Goal: Check status: Check status

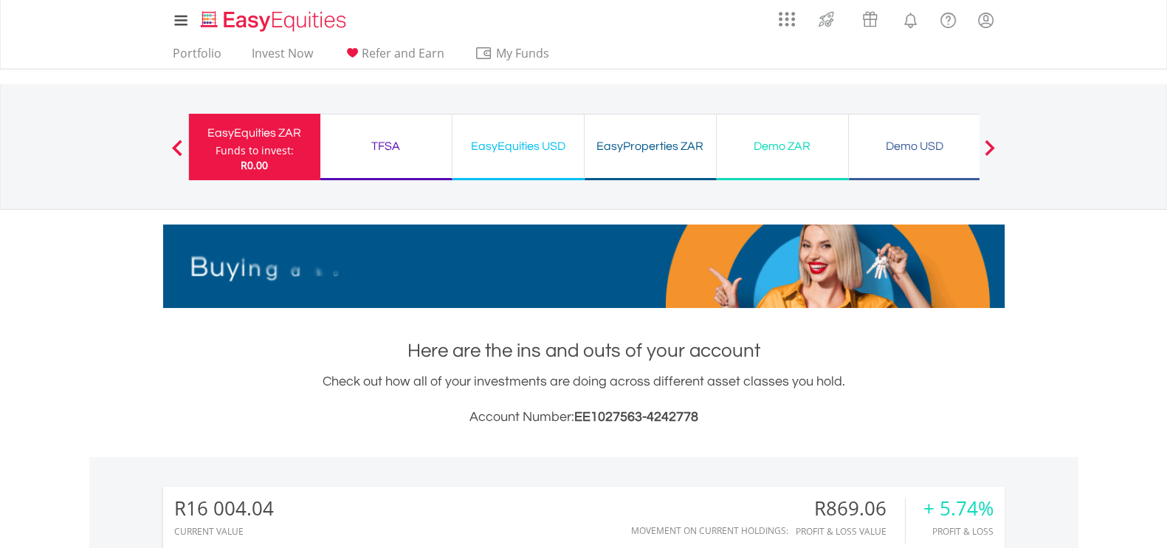
scroll to position [142, 281]
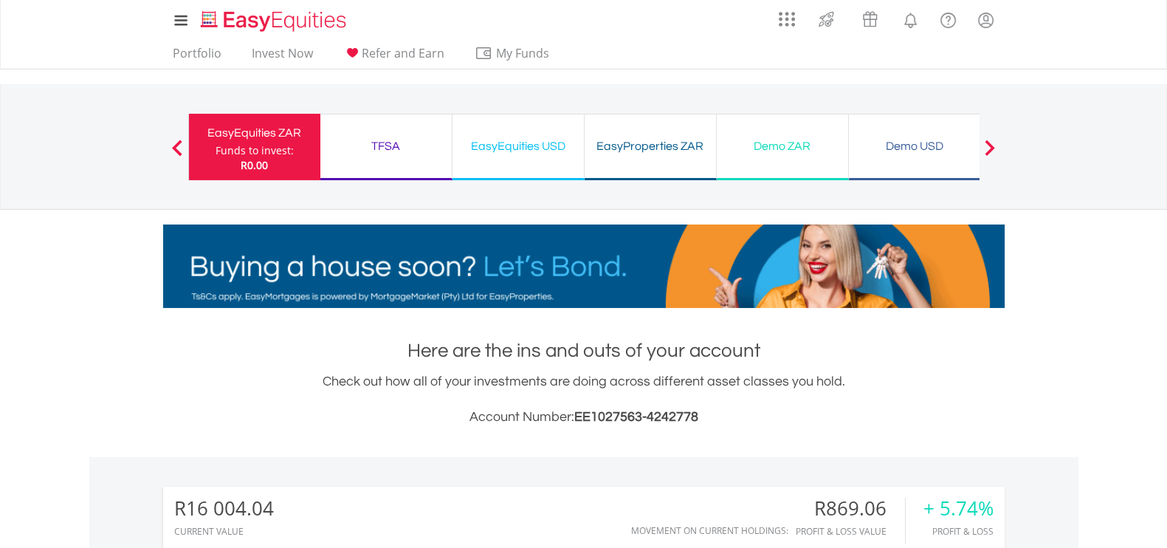
click at [392, 145] on div "TFSA" at bounding box center [386, 146] width 114 height 21
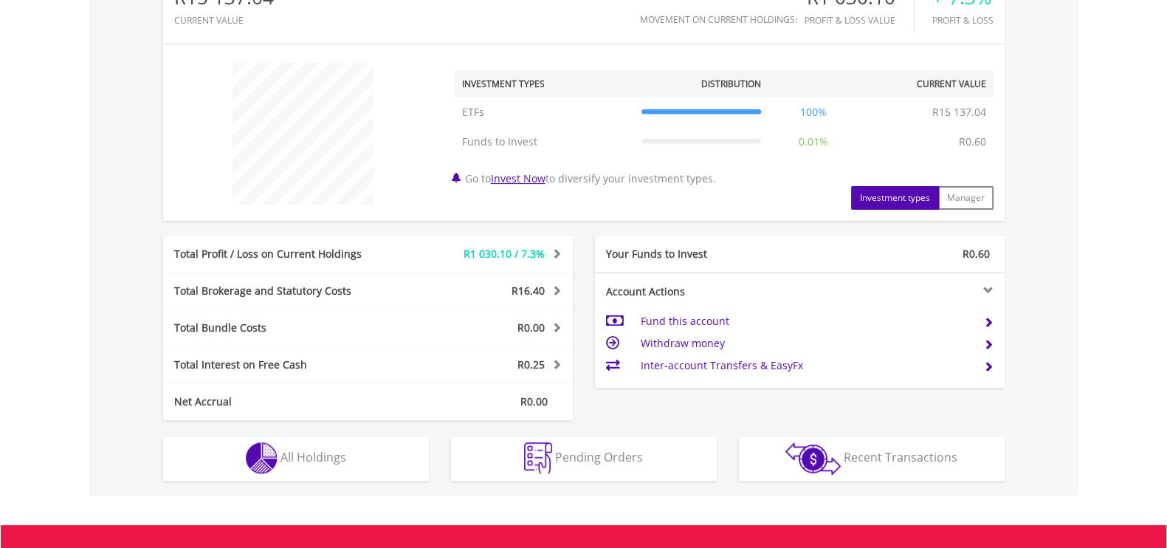
scroll to position [517, 0]
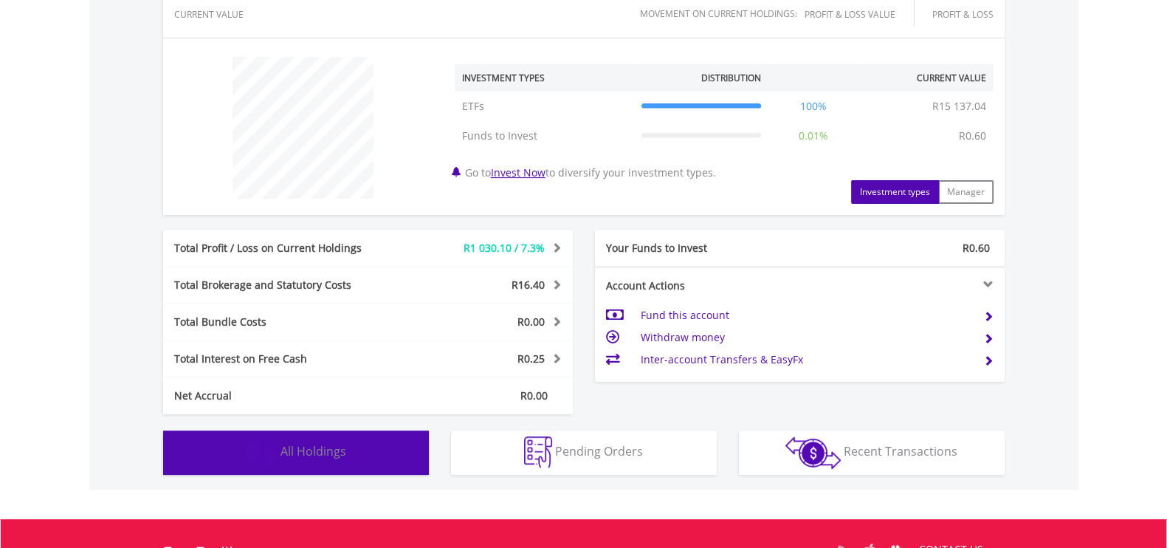
click at [325, 452] on span "All Holdings" at bounding box center [314, 451] width 66 height 16
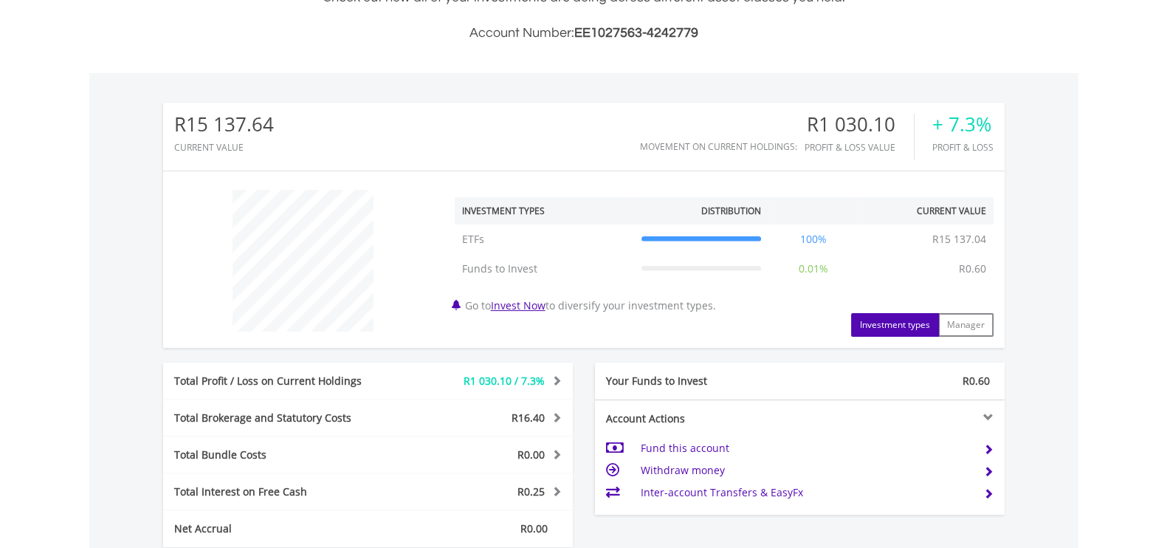
scroll to position [382, 0]
click at [415, 375] on div "R1 030.10 / 7.3%" at bounding box center [487, 382] width 171 height 15
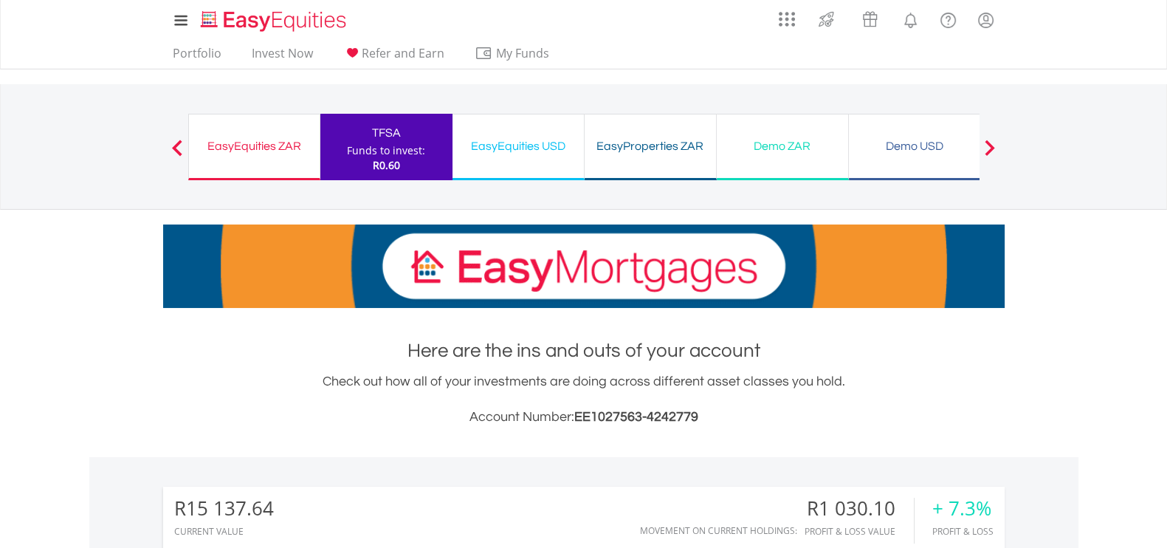
scroll to position [0, 0]
click at [240, 145] on div "EasyEquities ZAR" at bounding box center [254, 146] width 113 height 21
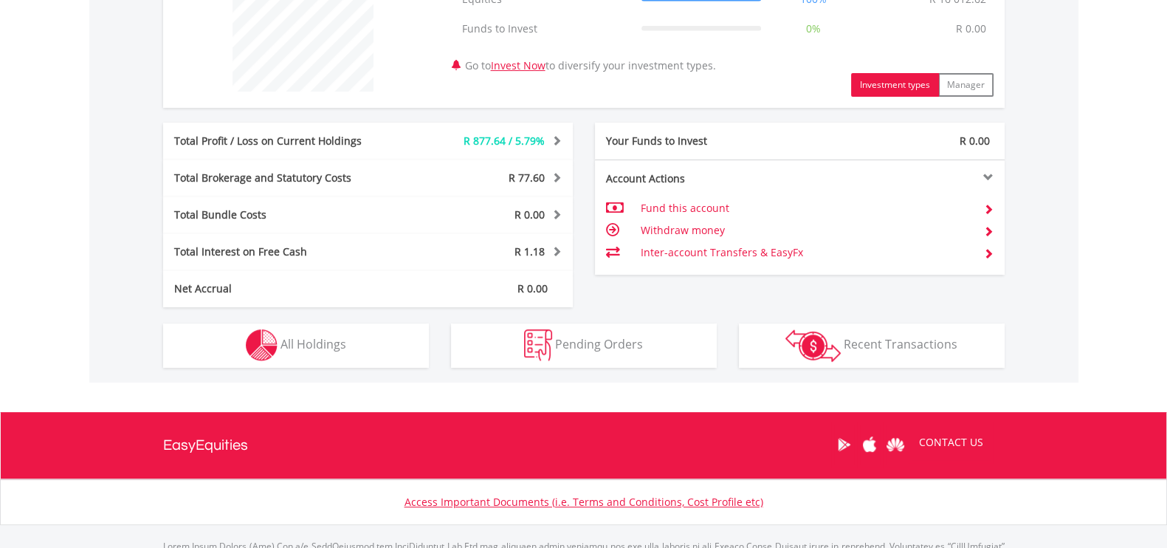
scroll to position [627, 0]
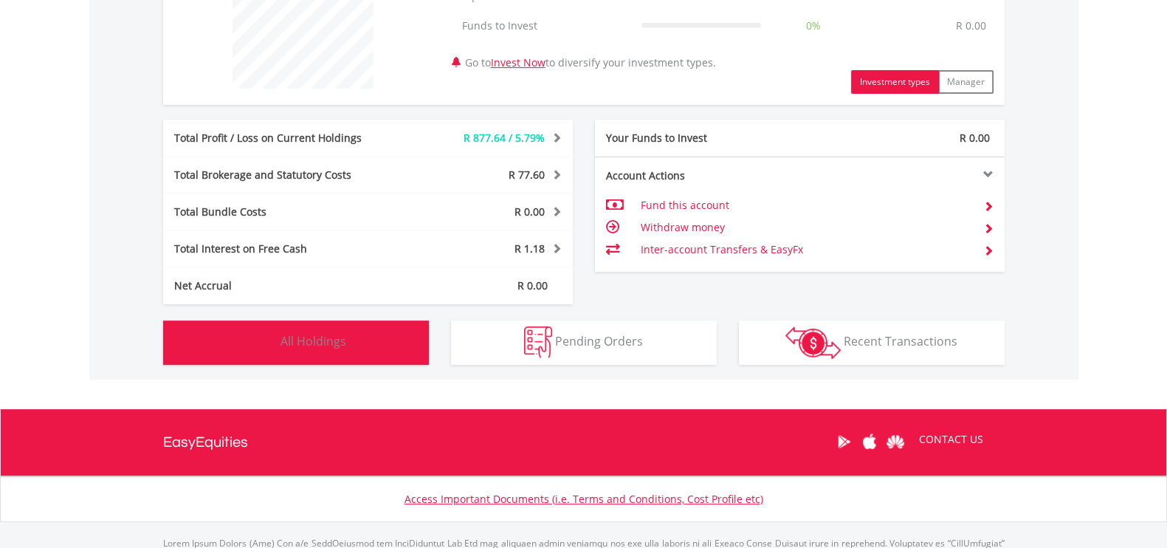
click at [314, 336] on span "All Holdings" at bounding box center [314, 341] width 66 height 16
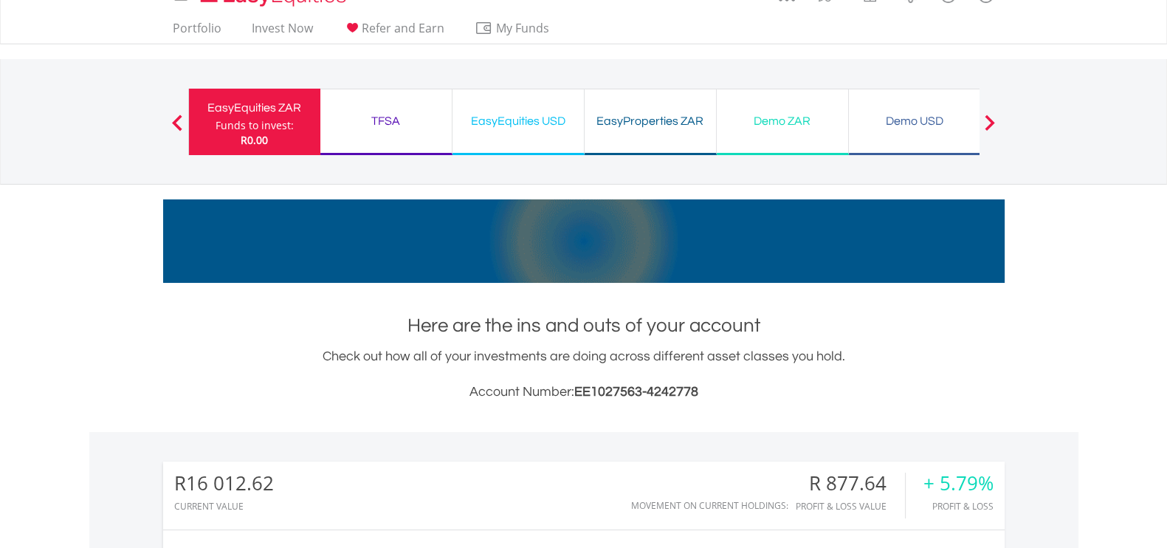
scroll to position [1, 0]
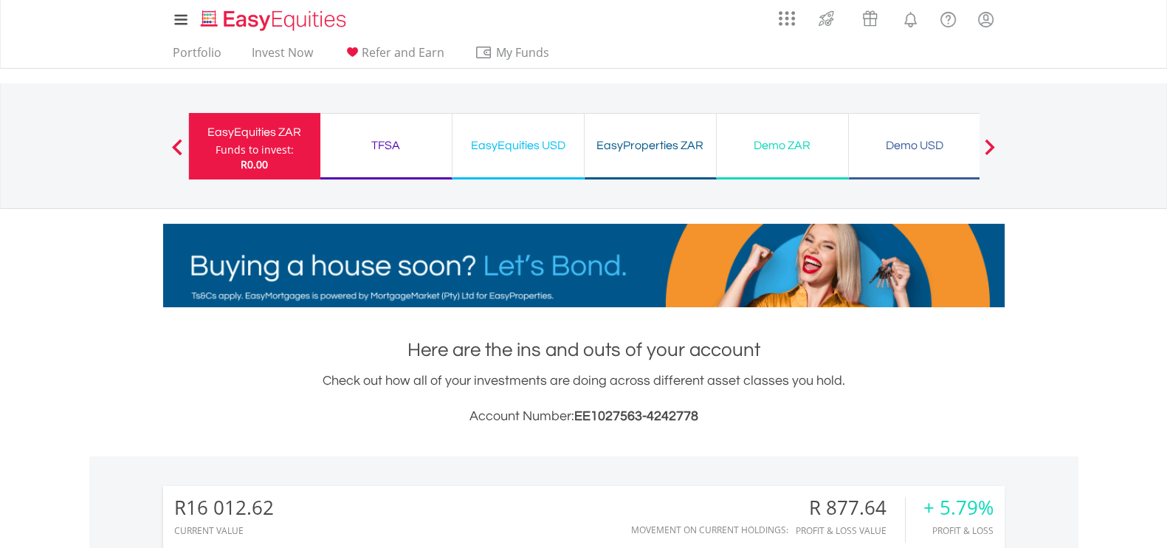
click at [534, 140] on div "EasyEquities USD" at bounding box center [518, 145] width 114 height 21
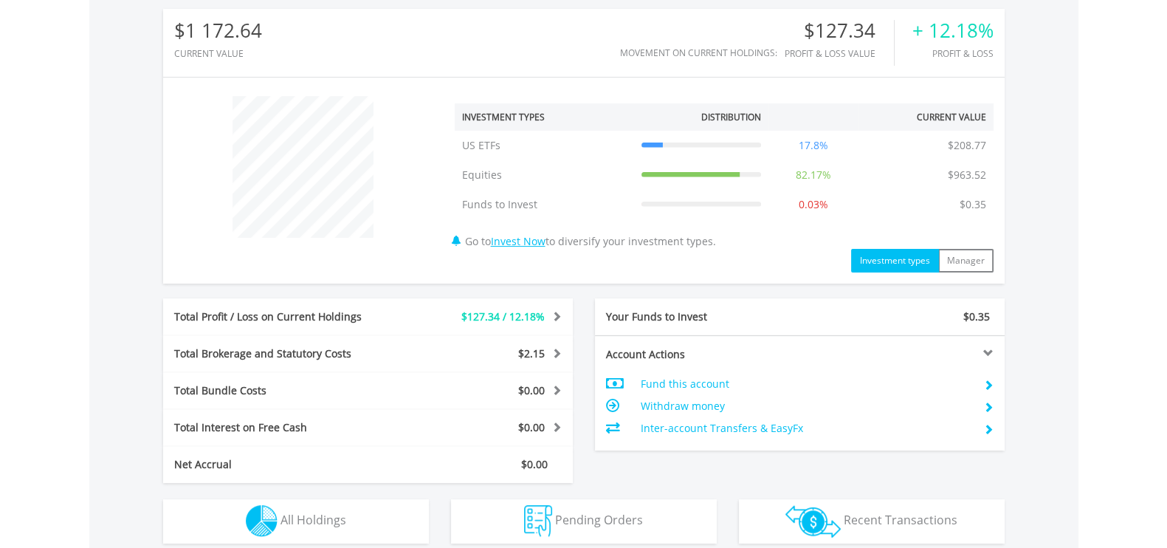
scroll to position [480, 0]
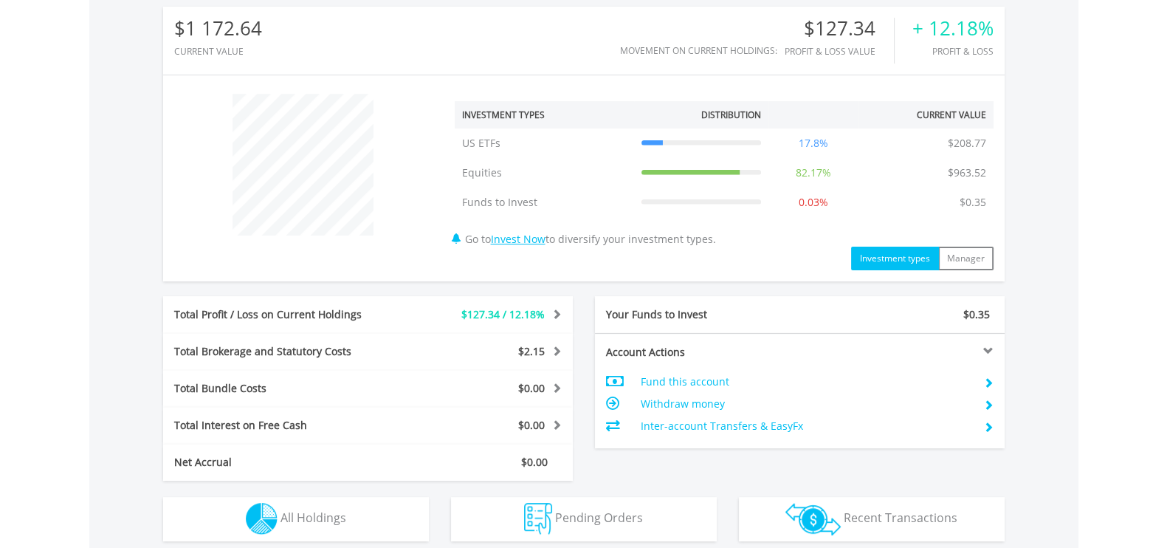
click at [454, 315] on div "$127.34 / 12.18%" at bounding box center [487, 314] width 171 height 15
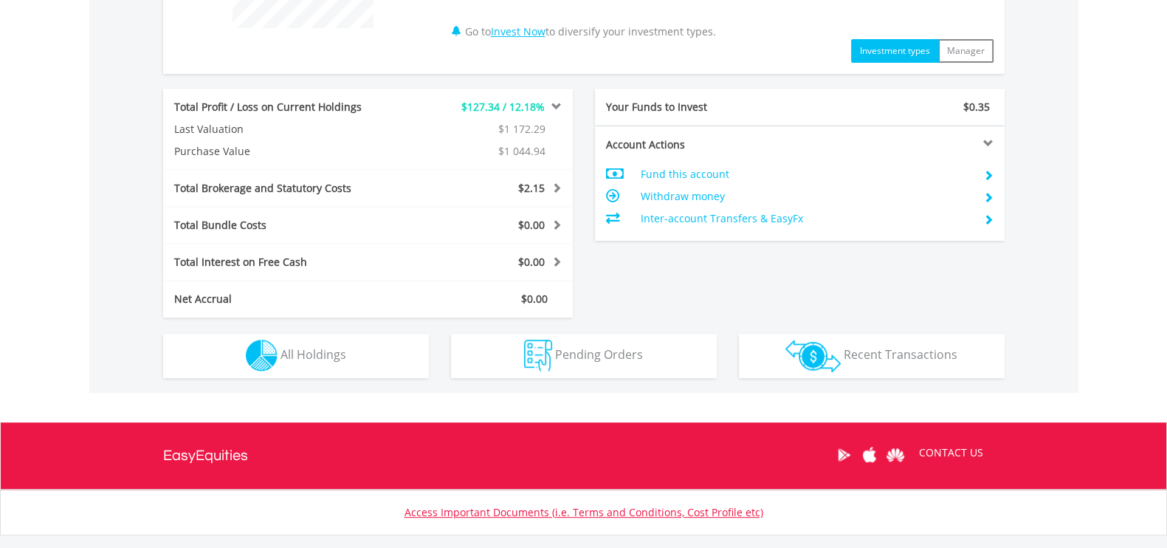
scroll to position [774, 0]
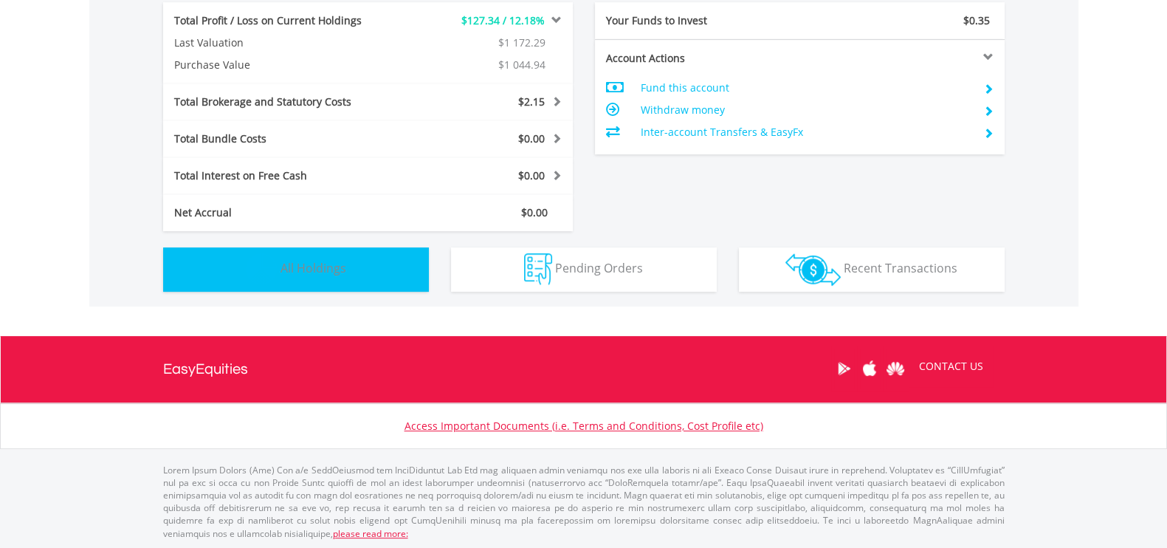
click at [332, 262] on span "All Holdings" at bounding box center [314, 268] width 66 height 16
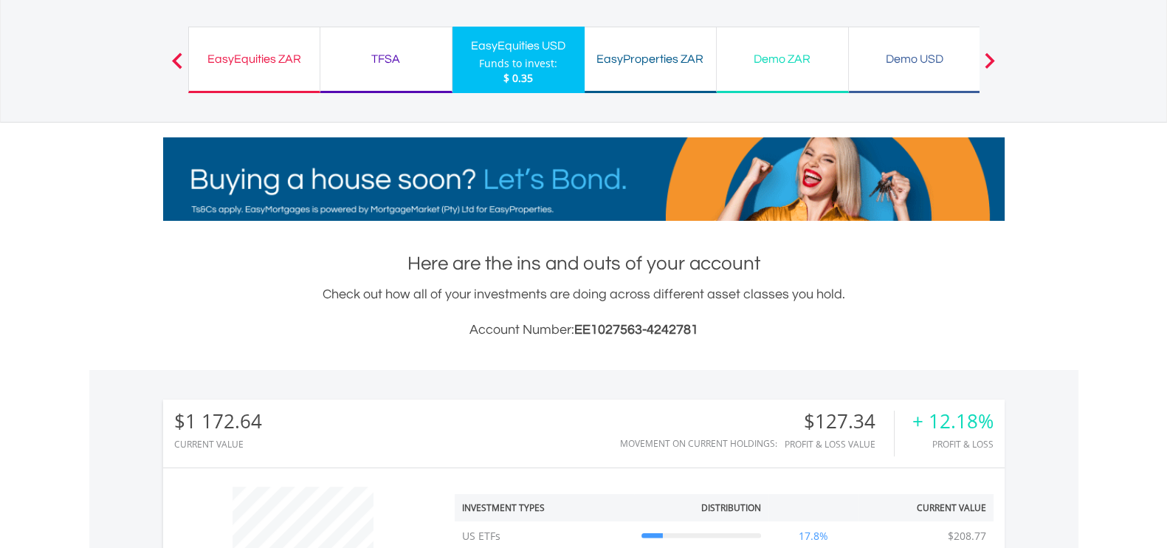
scroll to position [0, 0]
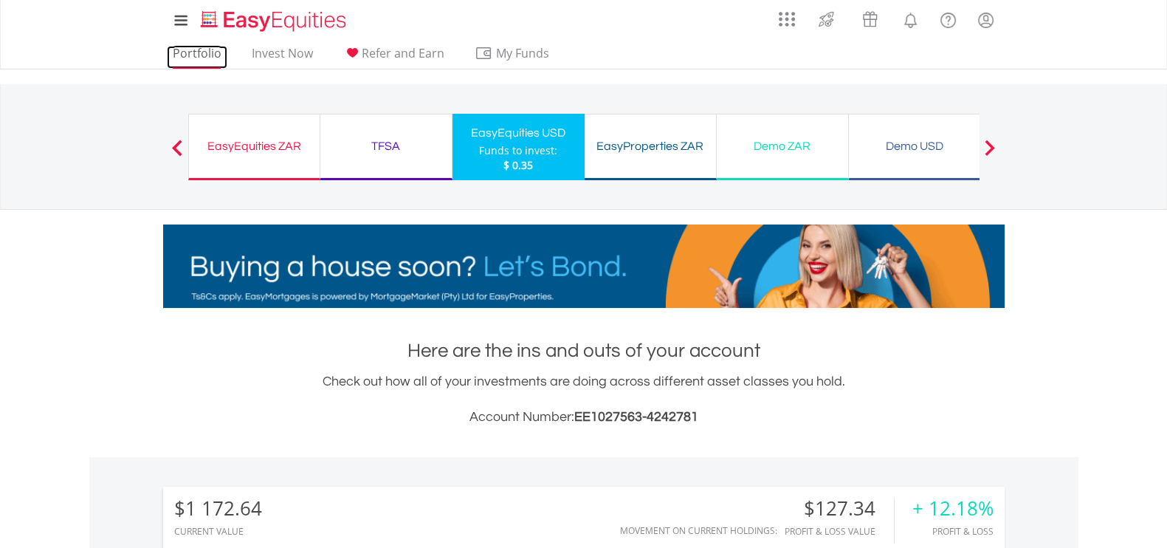
click at [196, 49] on link "Portfolio" at bounding box center [197, 57] width 61 height 23
